Goal: Information Seeking & Learning: Find specific fact

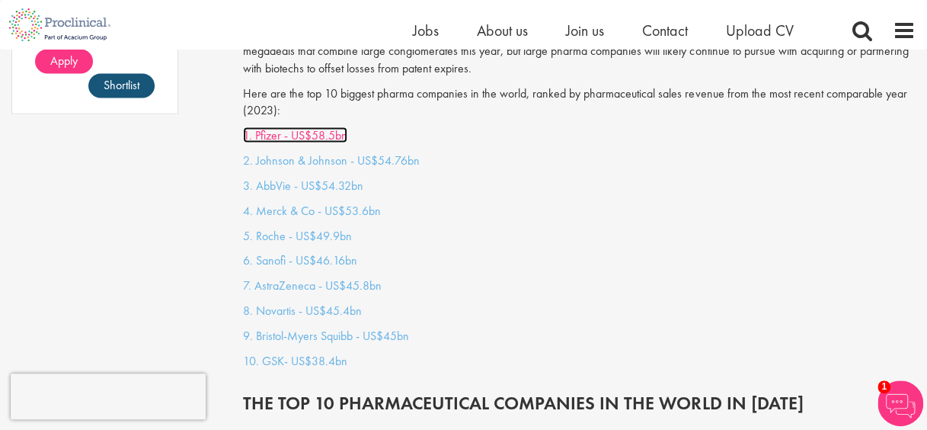
click at [266, 126] on link "1. Pfizer - US$58.5bn" at bounding box center [295, 134] width 104 height 16
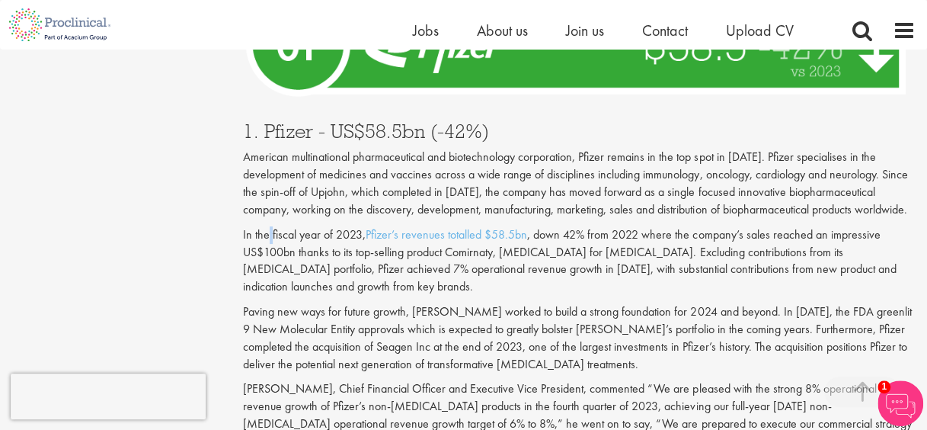
click at [265, 106] on div "1. Pfizer - US$58.5bn (-42%) American multinational pharmaceutical and biotechn…" at bounding box center [580, 291] width 696 height 370
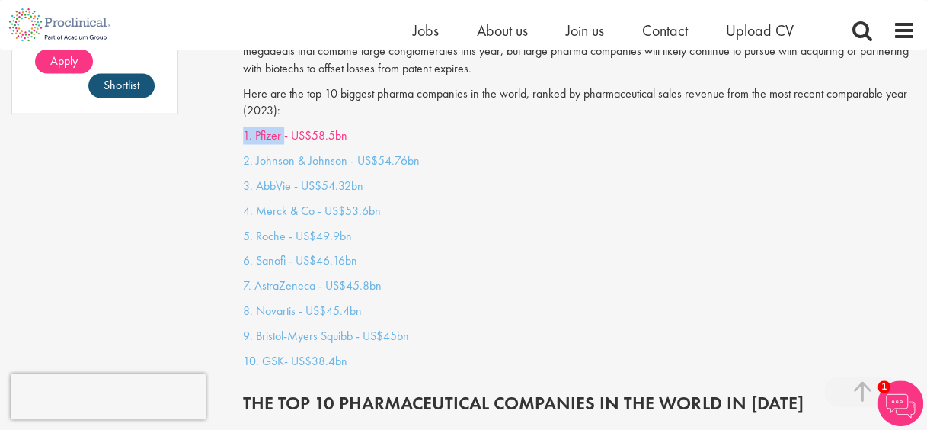
drag, startPoint x: 234, startPoint y: 101, endPoint x: 284, endPoint y: 101, distance: 50.3
copy link "1. Pfizer"
drag, startPoint x: 224, startPoint y: 126, endPoint x: 335, endPoint y: 125, distance: 111.3
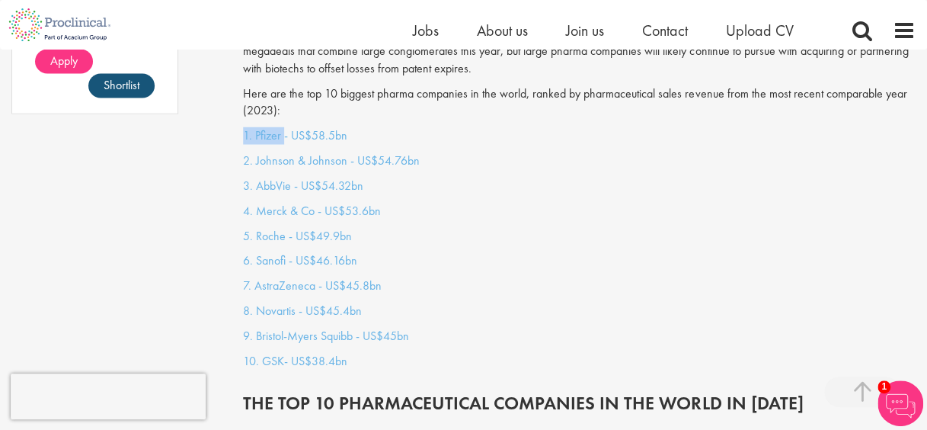
drag, startPoint x: 335, startPoint y: 125, endPoint x: 217, endPoint y: 145, distance: 119.8
drag, startPoint x: 221, startPoint y: 152, endPoint x: 482, endPoint y: 9, distance: 298.1
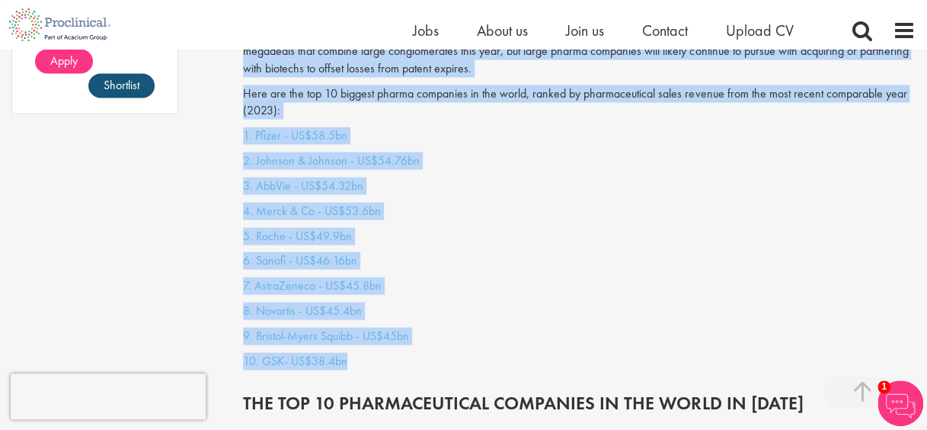
drag, startPoint x: 227, startPoint y: 97, endPoint x: 348, endPoint y: 334, distance: 266.2
copy div "projects and cutting-edge solutions. Apply Shortlist Who are the top 10 pharmac…"
